Goal: Task Accomplishment & Management: Use online tool/utility

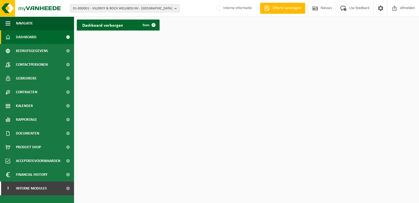
click at [116, 10] on span "01-000001 - VILLEROY & BOCH WELLNESS NV - ROESELARE" at bounding box center [122, 8] width 99 height 8
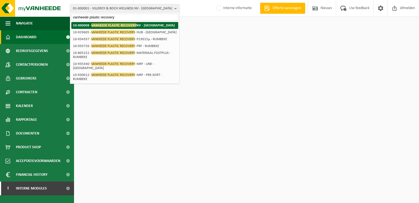
type input "vanheede plastic recovery"
click at [124, 24] on span "VANHEEDE PLASTIC RECOVERY" at bounding box center [113, 25] width 45 height 4
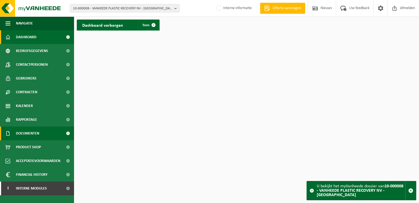
click at [43, 132] on link "Documenten" at bounding box center [37, 133] width 74 height 14
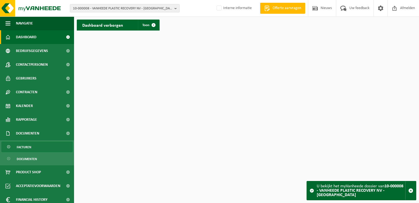
click at [30, 148] on span "Facturen" at bounding box center [24, 147] width 15 height 10
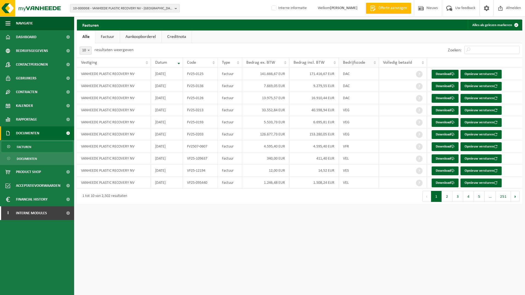
click at [369, 63] on div "Bedrijfscode" at bounding box center [357, 62] width 29 height 4
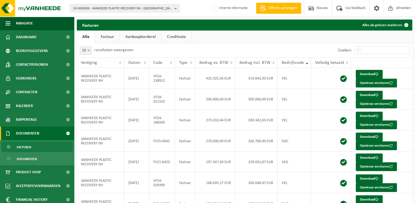
click at [121, 13] on div "10-000008 - VANHEEDE PLASTIC RECOVERY NV - [GEOGRAPHIC_DATA] 10-000008 - VANHEE…" at bounding box center [207, 8] width 415 height 17
click at [124, 10] on span "10-000008 - VANHEEDE PLASTIC RECOVERY NV - [GEOGRAPHIC_DATA]" at bounding box center [122, 8] width 99 height 8
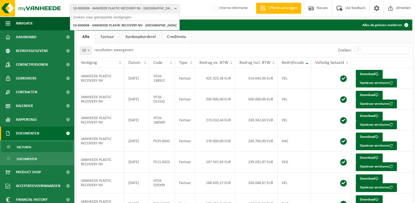
paste input "VF25-109637"
type input "VF25-109637"
